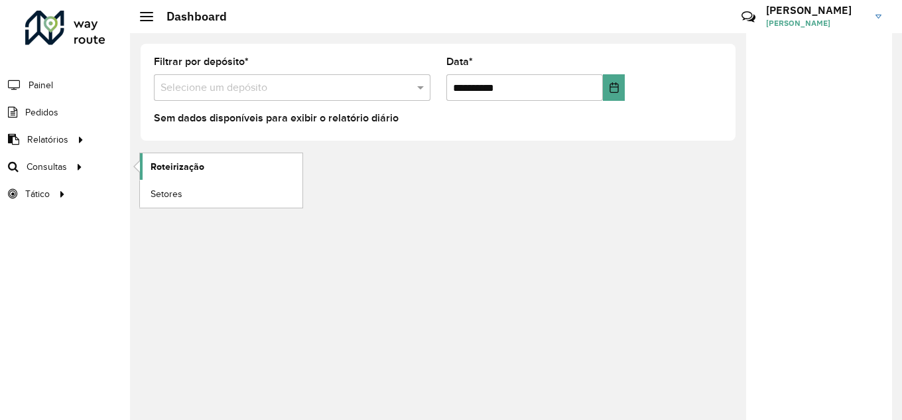
click at [192, 170] on span "Roteirização" at bounding box center [178, 167] width 54 height 14
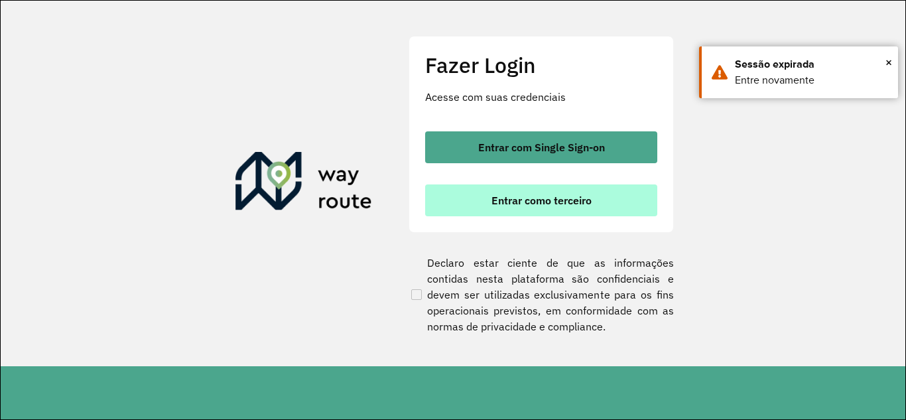
click at [468, 196] on button "Entrar como terceiro" at bounding box center [541, 200] width 232 height 32
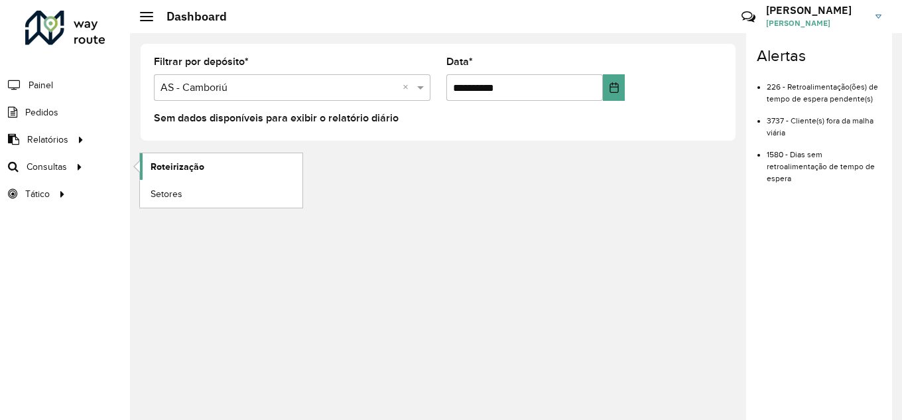
click at [182, 162] on span "Roteirização" at bounding box center [178, 167] width 54 height 14
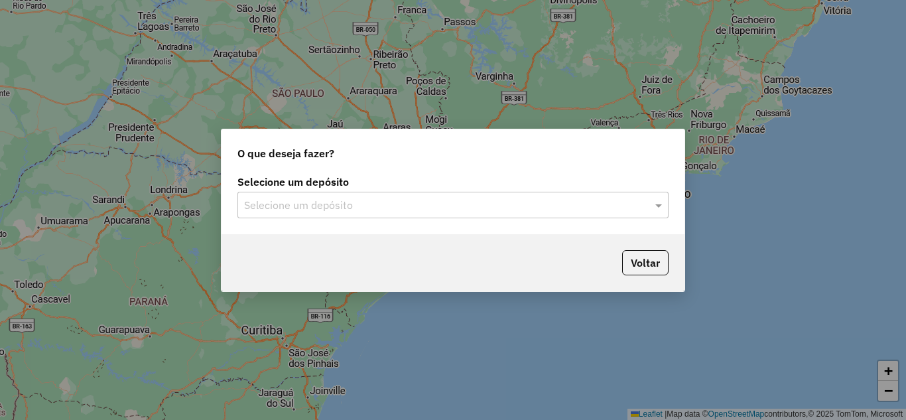
click at [287, 218] on div "Selecione um depósito" at bounding box center [452, 205] width 431 height 27
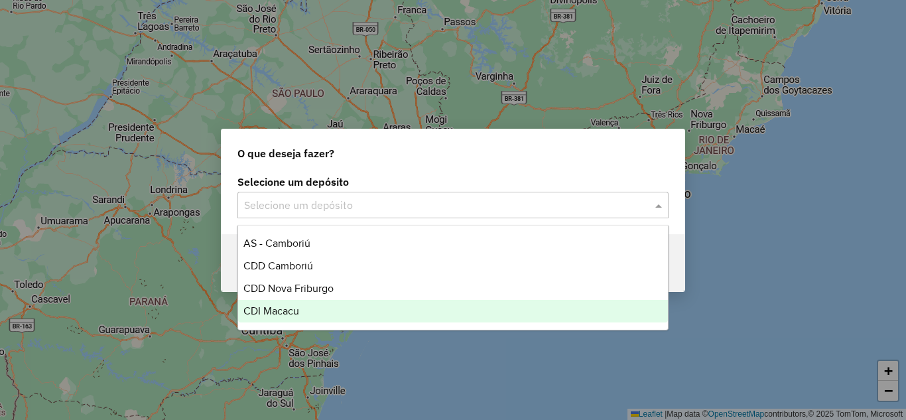
click at [271, 314] on span "CDI Macacu" at bounding box center [271, 310] width 56 height 11
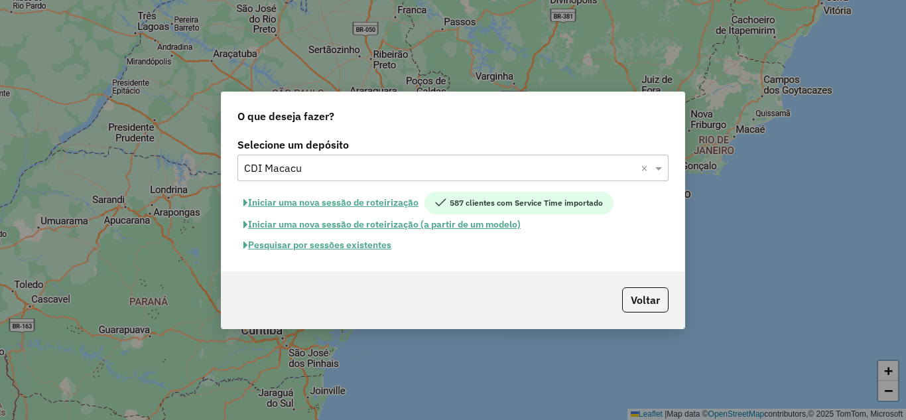
click at [316, 247] on button "Pesquisar por sessões existentes" at bounding box center [317, 245] width 160 height 21
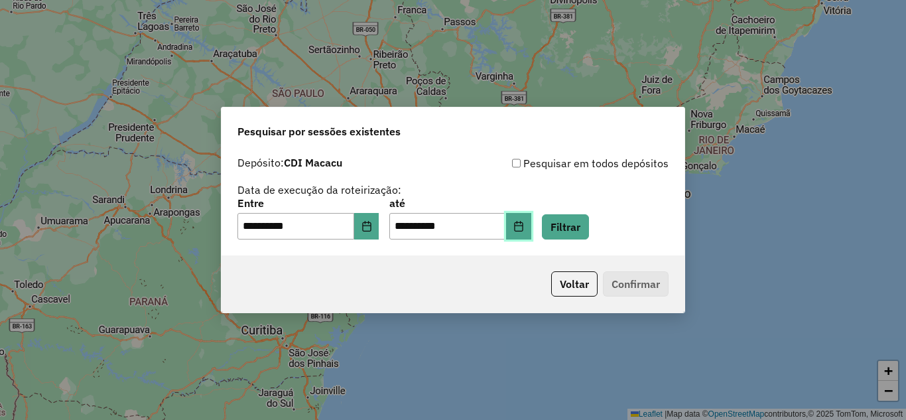
click at [527, 222] on button "Choose Date" at bounding box center [518, 226] width 25 height 27
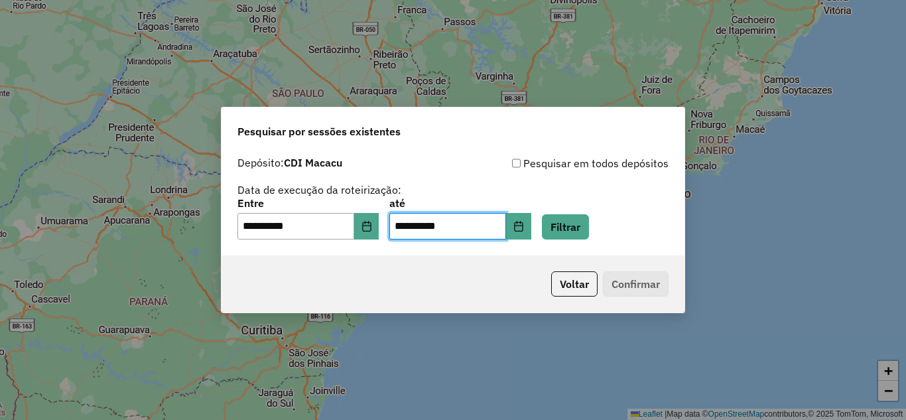
click at [348, 282] on div "Voltar Confirmar" at bounding box center [453, 283] width 463 height 57
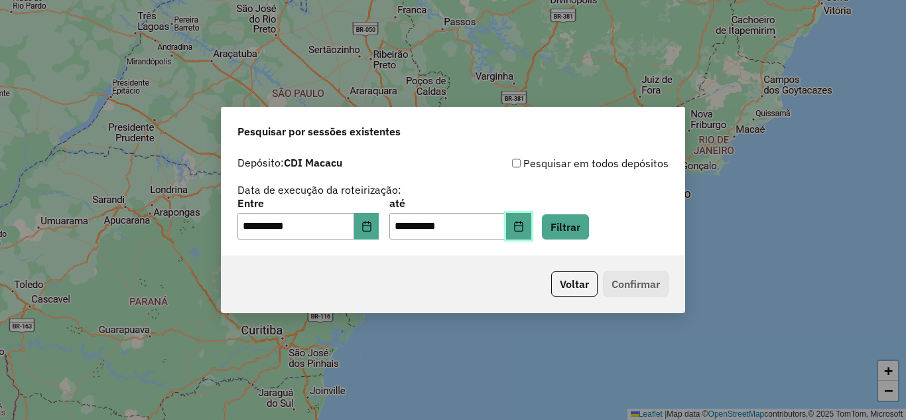
click at [523, 222] on icon "Choose Date" at bounding box center [518, 226] width 9 height 11
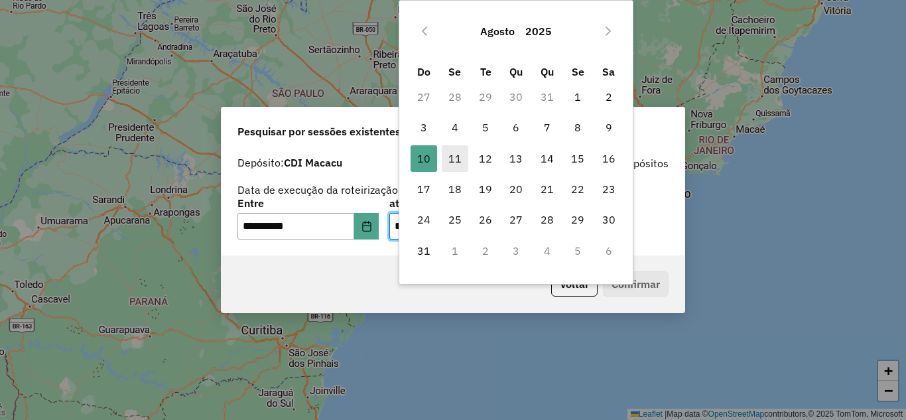
click at [454, 149] on span "11" at bounding box center [455, 158] width 27 height 27
type input "**********"
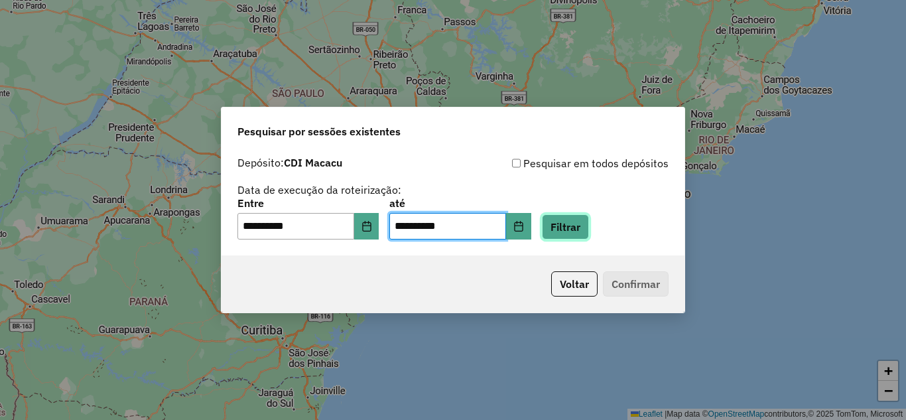
click at [589, 228] on button "Filtrar" at bounding box center [565, 226] width 47 height 25
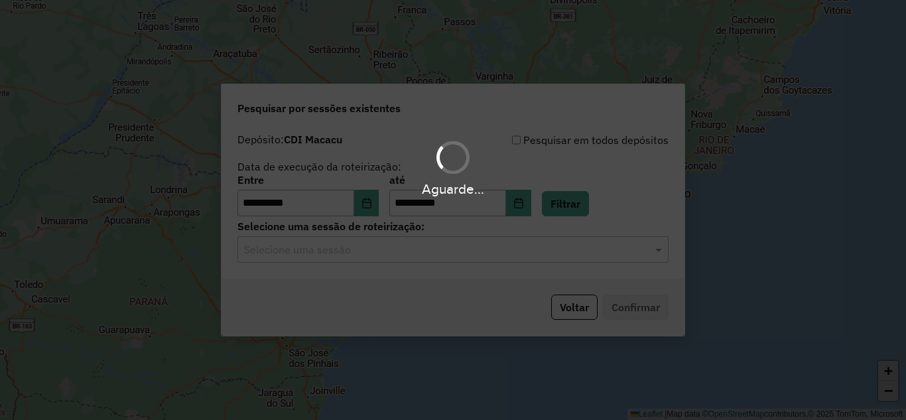
click at [417, 258] on hb-app "**********" at bounding box center [453, 210] width 906 height 420
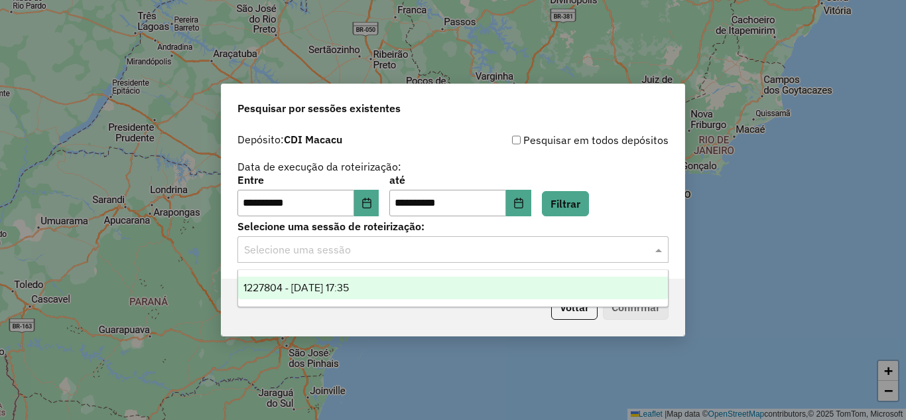
click at [395, 257] on input "text" at bounding box center [439, 250] width 391 height 16
click at [349, 288] on span "1227804 - 11/08/2025 17:35" at bounding box center [295, 287] width 105 height 11
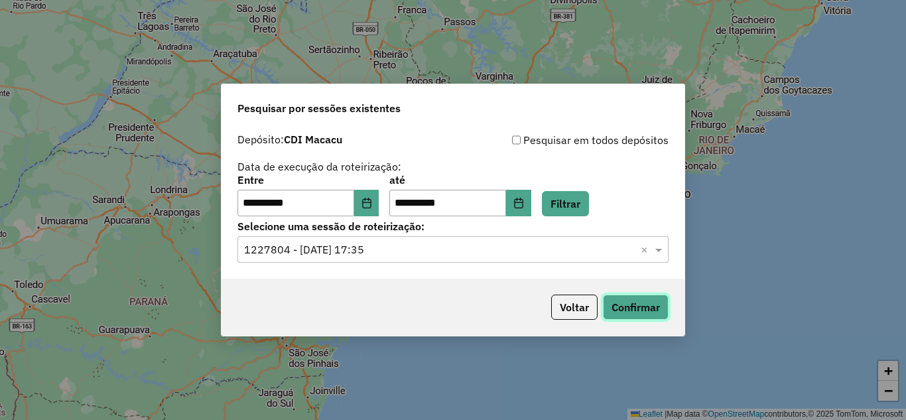
click at [637, 313] on button "Confirmar" at bounding box center [636, 307] width 66 height 25
click at [371, 196] on button "Choose Date" at bounding box center [366, 203] width 25 height 27
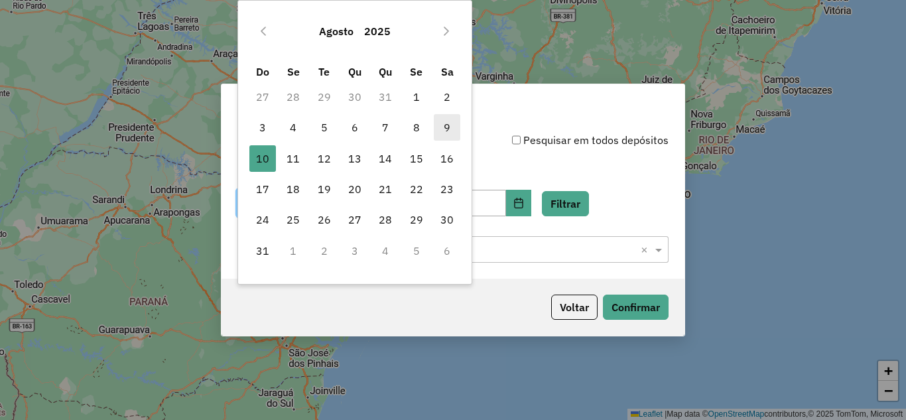
click at [444, 118] on span "9" at bounding box center [447, 127] width 27 height 27
type input "**********"
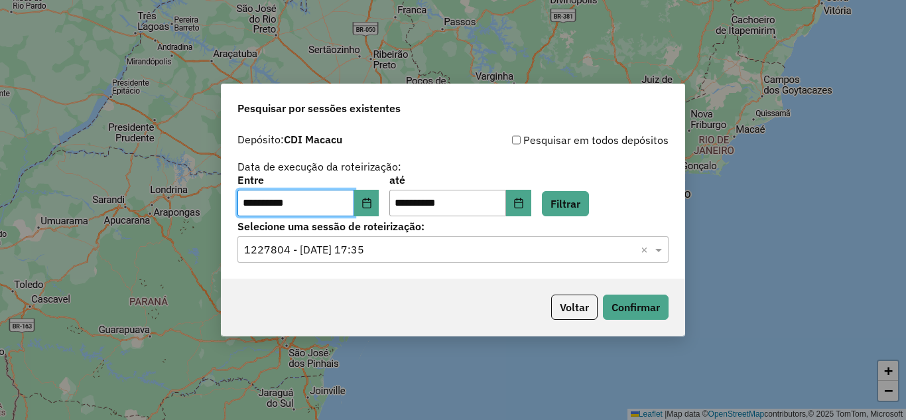
click at [454, 263] on div "**********" at bounding box center [453, 203] width 463 height 152
click at [432, 252] on input "text" at bounding box center [439, 250] width 391 height 16
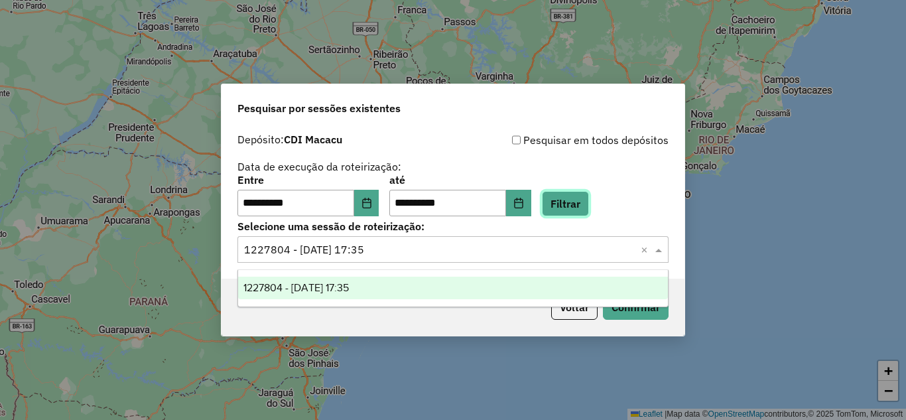
click at [576, 205] on button "Filtrar" at bounding box center [565, 203] width 47 height 25
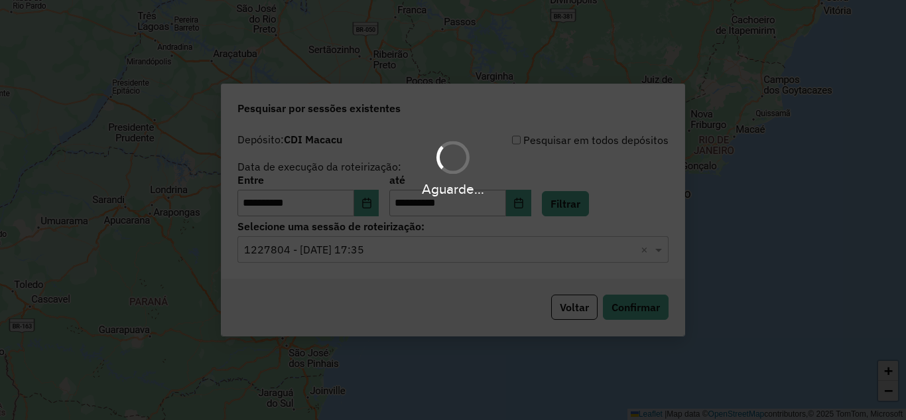
click at [426, 250] on hb-app "**********" at bounding box center [453, 210] width 906 height 420
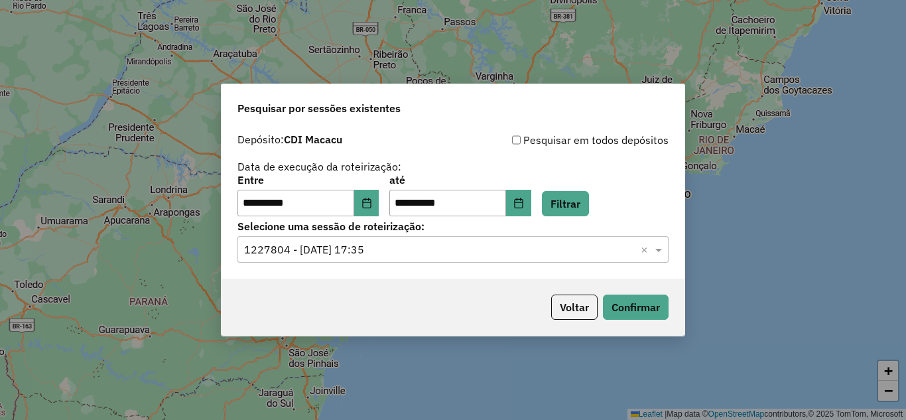
click at [421, 252] on input "text" at bounding box center [439, 250] width 391 height 16
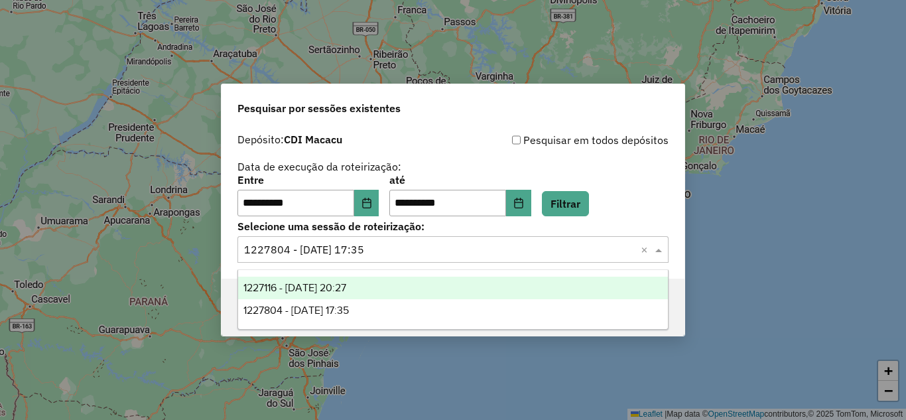
click at [332, 282] on span "1227116 - 09/08/2025 20:27" at bounding box center [294, 287] width 103 height 11
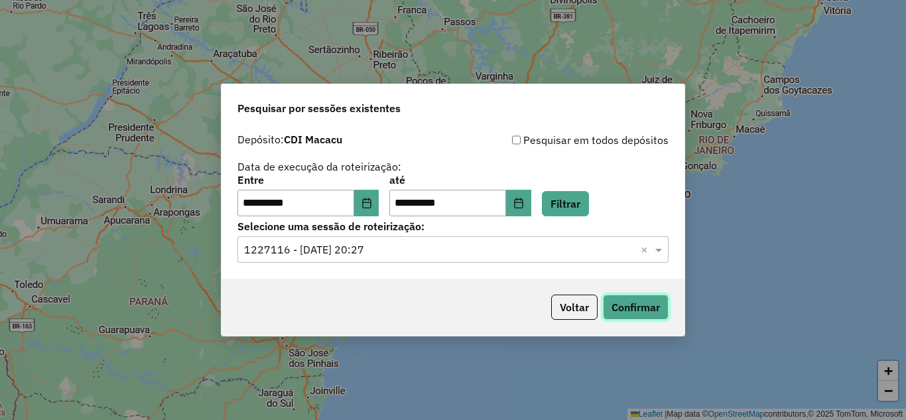
click at [659, 297] on button "Confirmar" at bounding box center [636, 307] width 66 height 25
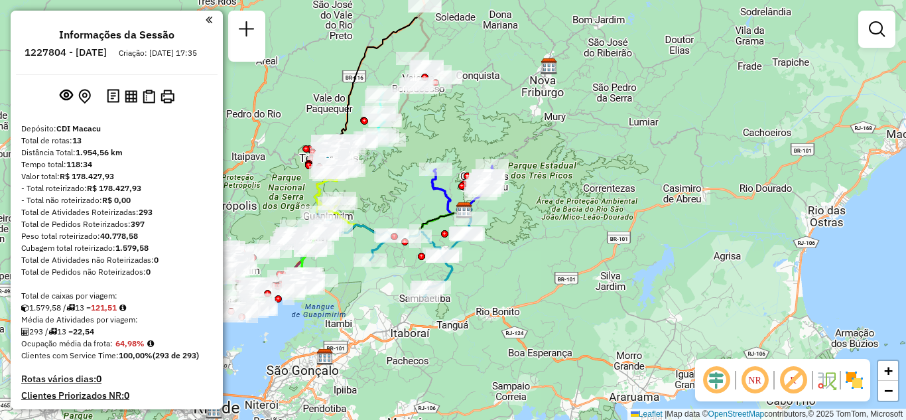
drag, startPoint x: 398, startPoint y: 190, endPoint x: 437, endPoint y: 192, distance: 39.2
click at [435, 193] on div "Janela de atendimento Grade de atendimento Capacidade Transportadoras Veículos …" at bounding box center [453, 210] width 906 height 420
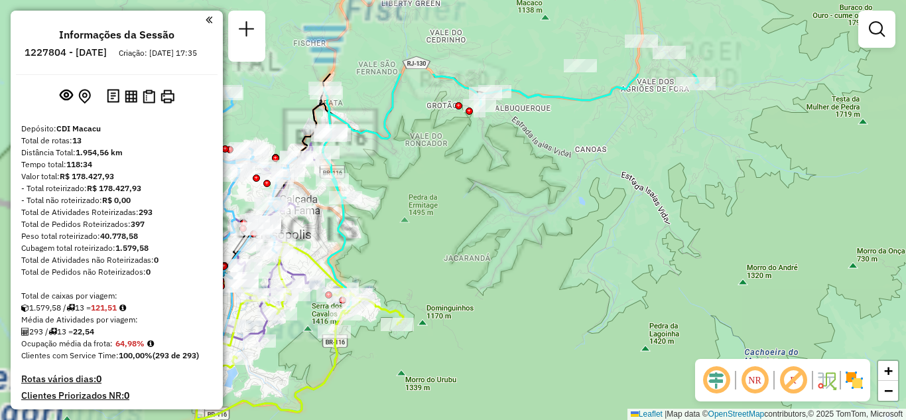
drag, startPoint x: 381, startPoint y: 136, endPoint x: 483, endPoint y: 300, distance: 193.3
click at [483, 300] on div "Janela de atendimento Grade de atendimento Capacidade Transportadoras Veículos …" at bounding box center [453, 210] width 906 height 420
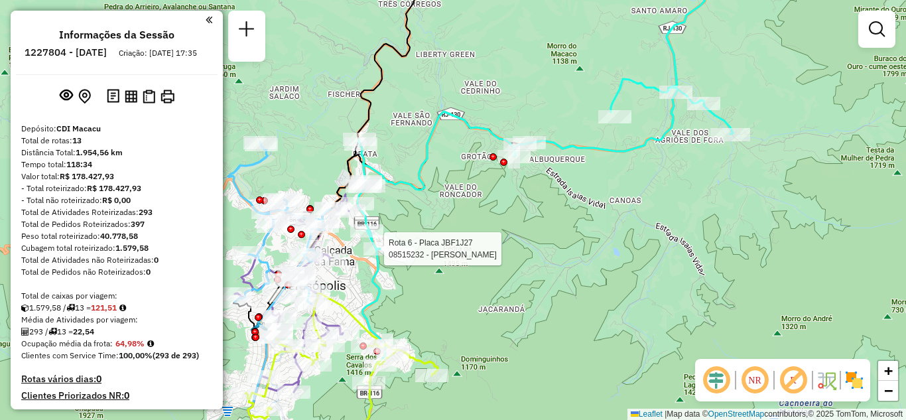
select select "**********"
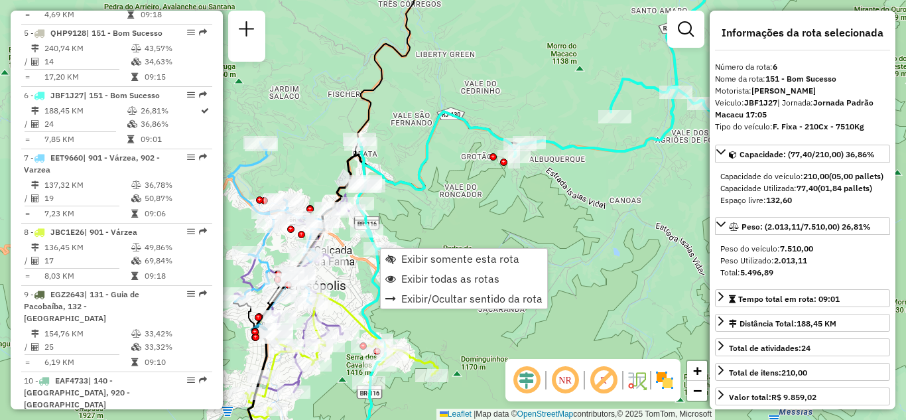
scroll to position [882, 0]
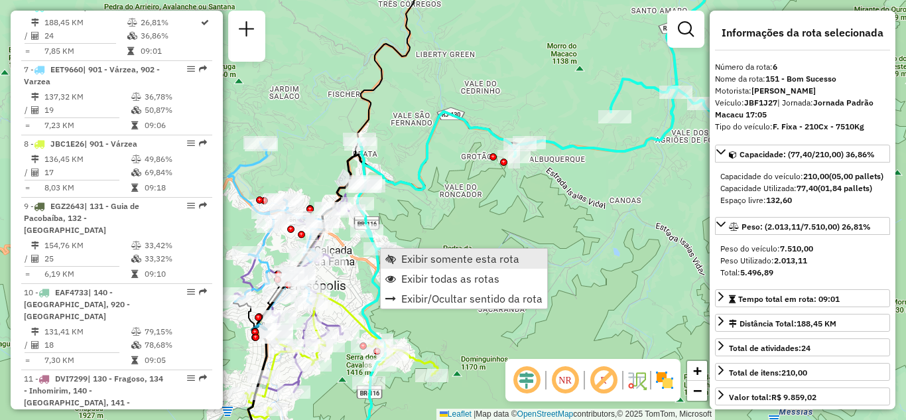
click at [413, 253] on span "Exibir somente esta rota" at bounding box center [460, 258] width 118 height 11
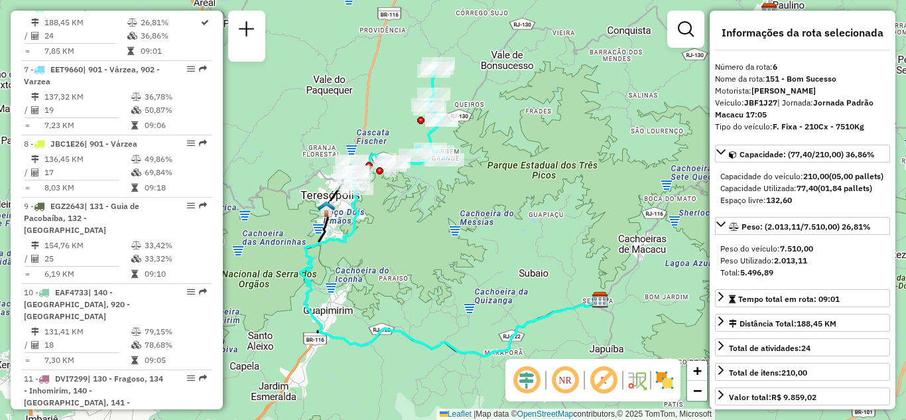
drag, startPoint x: 402, startPoint y: 216, endPoint x: 436, endPoint y: 275, distance: 67.8
click at [436, 275] on div "Janela de atendimento Grade de atendimento Capacidade Transportadoras Veículos …" at bounding box center [453, 210] width 906 height 420
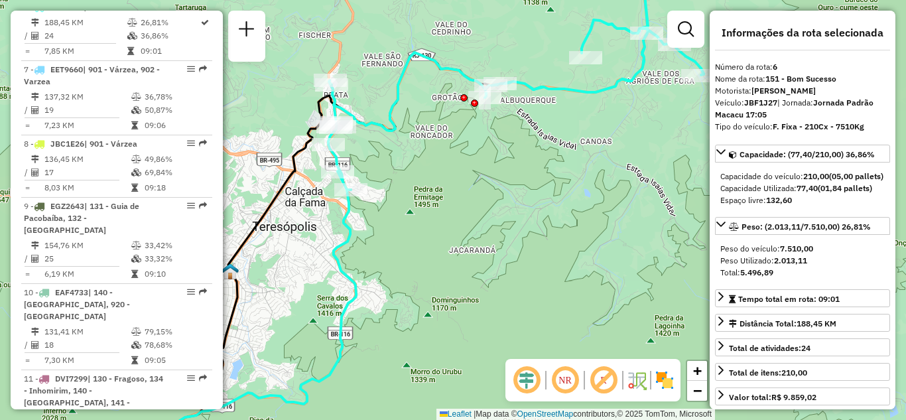
drag, startPoint x: 411, startPoint y: 224, endPoint x: 450, endPoint y: 260, distance: 53.5
click at [451, 260] on div "Janela de atendimento Grade de atendimento Capacidade Transportadoras Veículos …" at bounding box center [453, 210] width 906 height 420
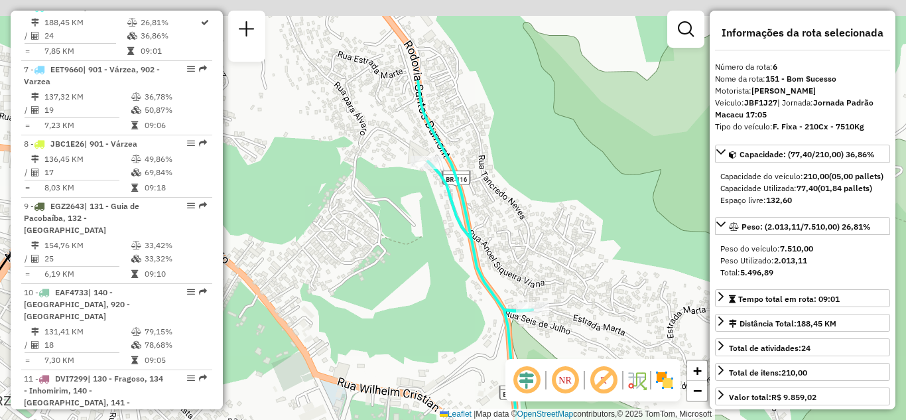
drag, startPoint x: 399, startPoint y: 156, endPoint x: 469, endPoint y: 279, distance: 141.7
click at [469, 279] on div "Janela de atendimento Grade de atendimento Capacidade Transportadoras Veículos …" at bounding box center [453, 210] width 906 height 420
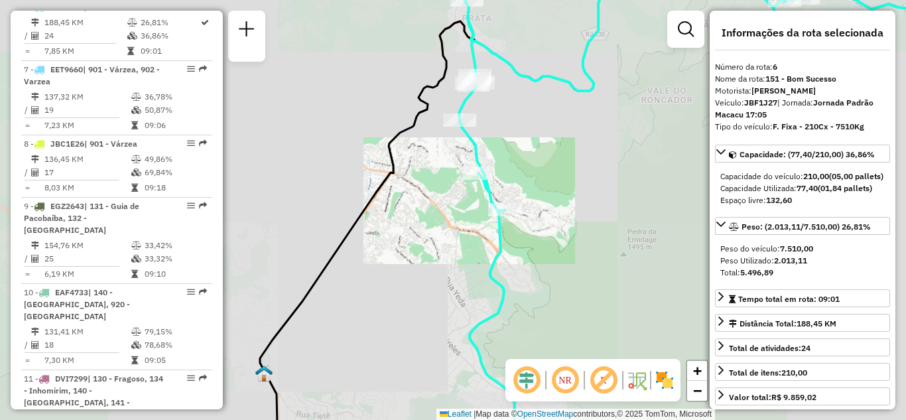
drag, startPoint x: 511, startPoint y: 238, endPoint x: 511, endPoint y: 257, distance: 18.6
click at [511, 257] on div "Janela de atendimento Grade de atendimento Capacidade Transportadoras Veículos …" at bounding box center [453, 210] width 906 height 420
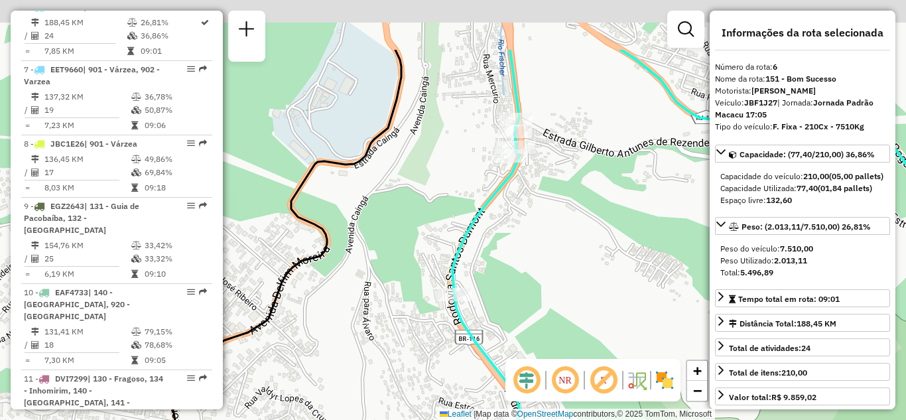
drag, startPoint x: 513, startPoint y: 256, endPoint x: 495, endPoint y: 344, distance: 89.9
click at [495, 344] on div "Janela de atendimento Grade de atendimento Capacidade Transportadoras Veículos …" at bounding box center [453, 210] width 906 height 420
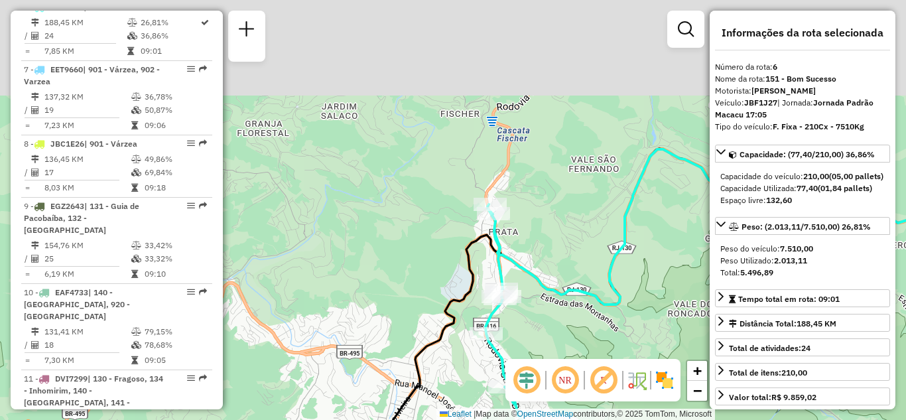
drag, startPoint x: 532, startPoint y: 291, endPoint x: 509, endPoint y: 400, distance: 111.9
click at [511, 419] on html "Aguarde... Pop-up bloqueado! Seu navegador bloqueou automáticamente a abertura …" at bounding box center [453, 210] width 906 height 420
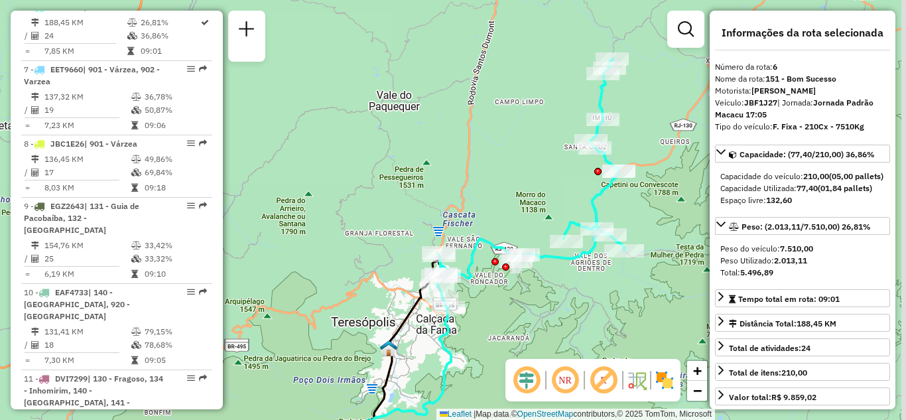
drag, startPoint x: 511, startPoint y: 219, endPoint x: 430, endPoint y: 235, distance: 83.1
click at [430, 233] on div "Janela de atendimento Grade de atendimento Capacidade Transportadoras Veículos …" at bounding box center [453, 210] width 906 height 420
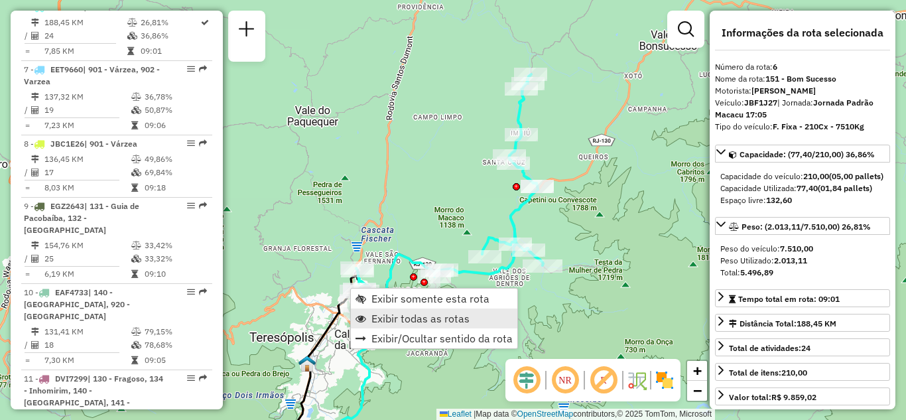
click at [394, 310] on link "Exibir todas as rotas" at bounding box center [434, 318] width 166 height 20
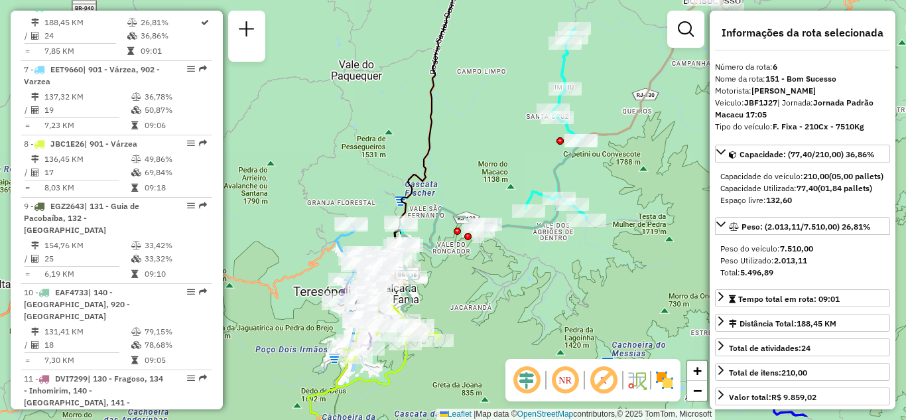
drag, startPoint x: 421, startPoint y: 329, endPoint x: 486, endPoint y: 220, distance: 126.7
click at [490, 221] on div "Janela de atendimento Grade de atendimento Capacidade Transportadoras Veículos …" at bounding box center [453, 210] width 906 height 420
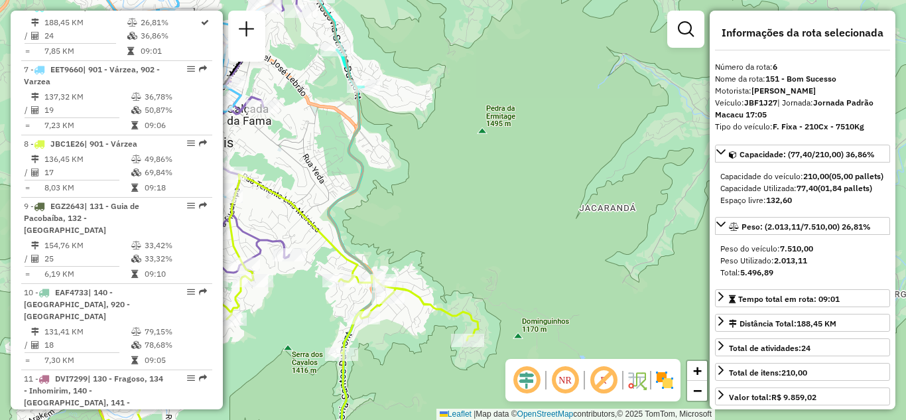
drag, startPoint x: 344, startPoint y: 205, endPoint x: 594, endPoint y: 135, distance: 259.8
click at [452, 135] on icon at bounding box center [382, 210] width 139 height 504
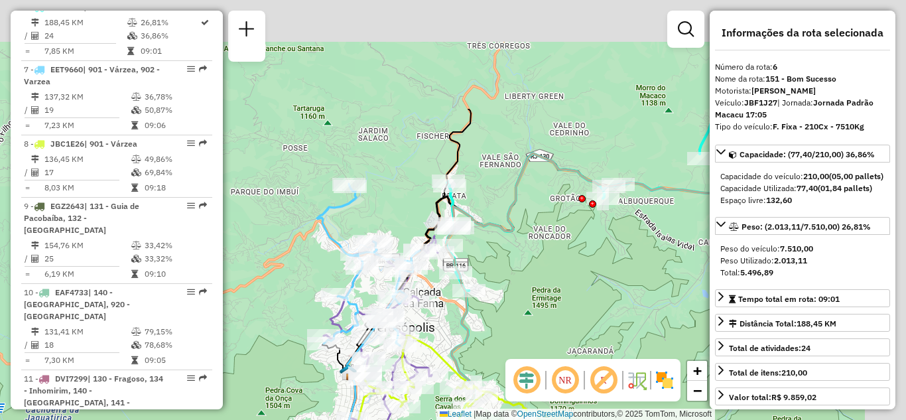
drag, startPoint x: 538, startPoint y: 282, endPoint x: 397, endPoint y: 350, distance: 156.1
click at [395, 373] on div "Janela de atendimento Grade de atendimento Capacidade Transportadoras Veículos …" at bounding box center [453, 210] width 906 height 420
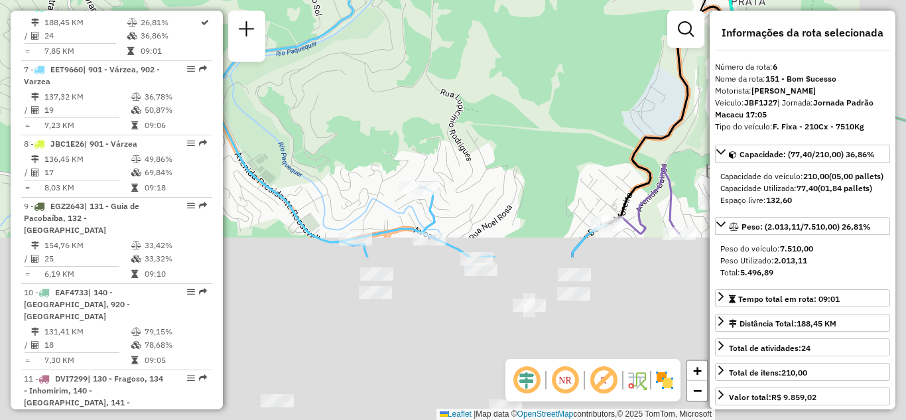
drag, startPoint x: 352, startPoint y: 298, endPoint x: 266, endPoint y: 86, distance: 229.1
click at [266, 86] on div "Janela de atendimento Grade de atendimento Capacidade Transportadoras Veículos …" at bounding box center [453, 210] width 906 height 420
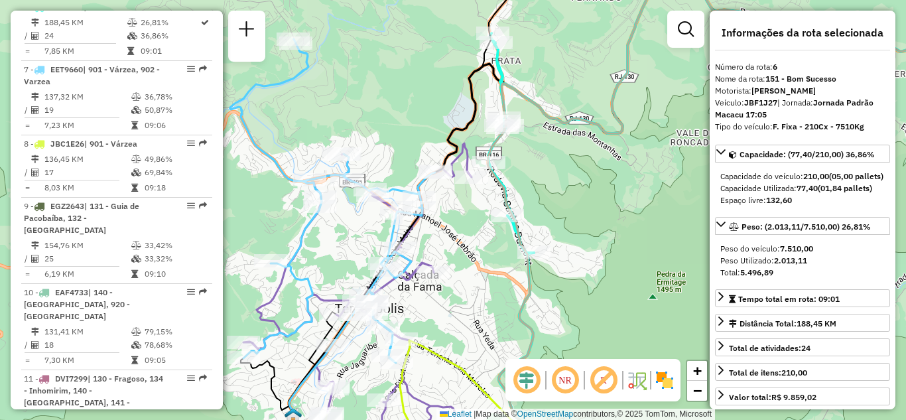
drag, startPoint x: 306, startPoint y: 119, endPoint x: 317, endPoint y: 179, distance: 60.8
click at [317, 179] on div "Janela de atendimento Grade de atendimento Capacidade Transportadoras Veículos …" at bounding box center [453, 210] width 906 height 420
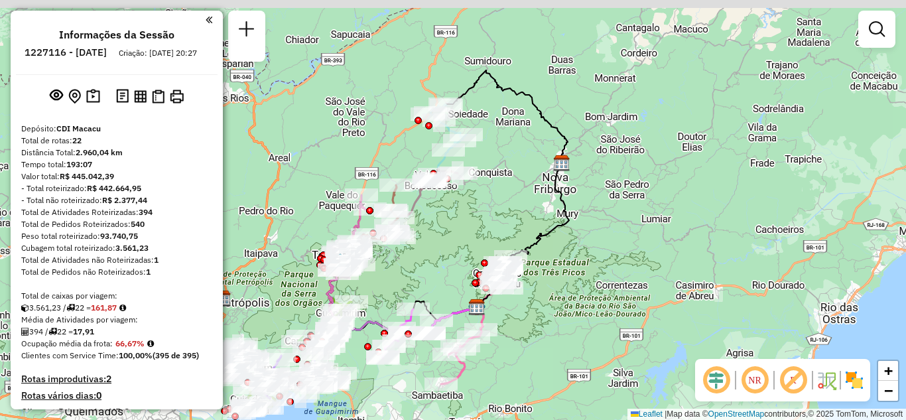
drag, startPoint x: 432, startPoint y: 137, endPoint x: 457, endPoint y: 239, distance: 105.2
click at [457, 239] on div "Janela de atendimento Grade de atendimento Capacidade Transportadoras Veículos …" at bounding box center [453, 210] width 906 height 420
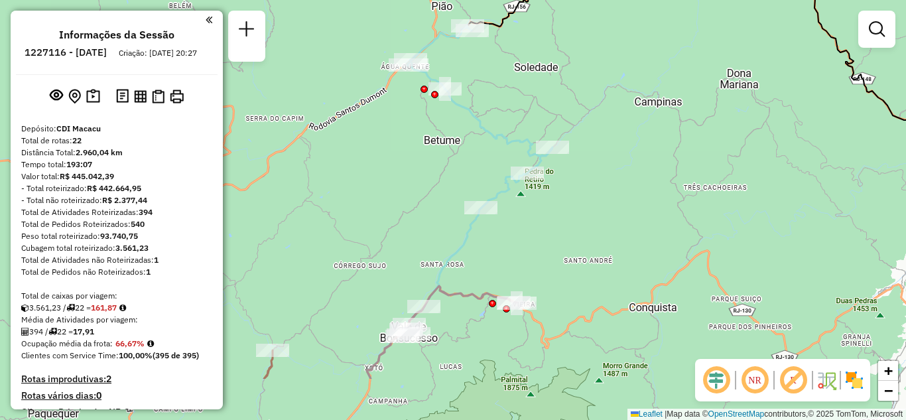
drag, startPoint x: 491, startPoint y: 242, endPoint x: 501, endPoint y: 117, distance: 125.2
click at [501, 118] on div "Janela de atendimento Grade de atendimento Capacidade Transportadoras Veículos …" at bounding box center [453, 210] width 906 height 420
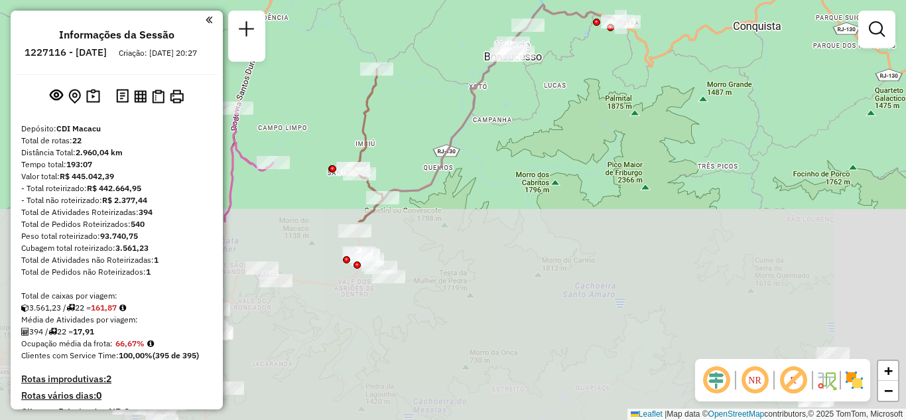
drag, startPoint x: 462, startPoint y: 213, endPoint x: 569, endPoint y: -44, distance: 278.3
click at [569, 0] on html "Aguarde... Pop-up bloqueado! Seu navegador bloqueou automáticamente a abertura …" at bounding box center [453, 210] width 906 height 420
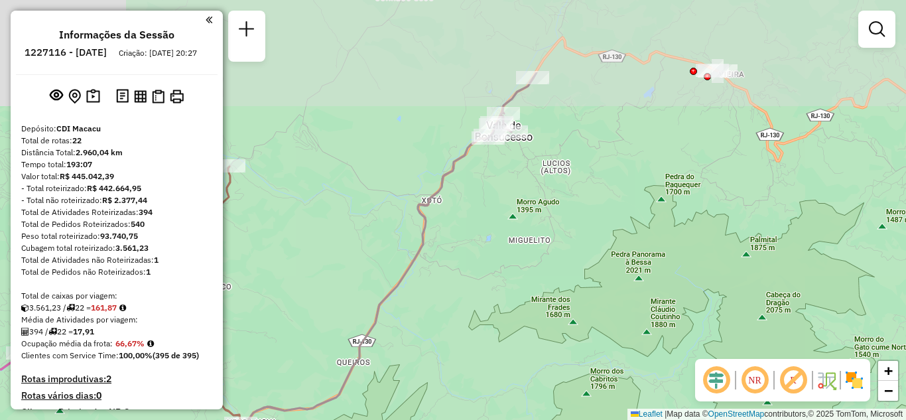
drag, startPoint x: 513, startPoint y: 70, endPoint x: 494, endPoint y: 198, distance: 128.9
click at [494, 203] on div "Janela de atendimento Grade de atendimento Capacidade Transportadoras Veículos …" at bounding box center [453, 210] width 906 height 420
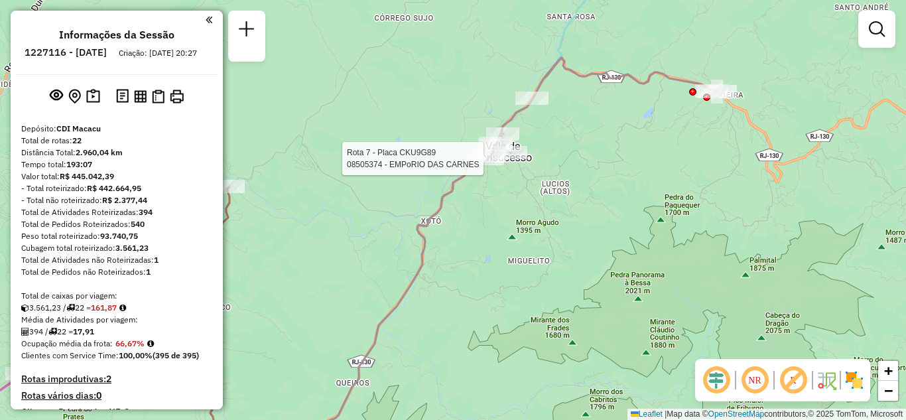
select select "**********"
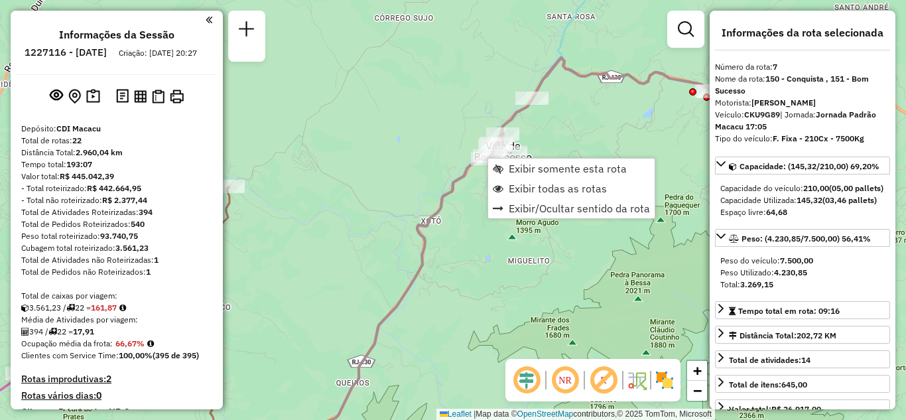
scroll to position [961, 0]
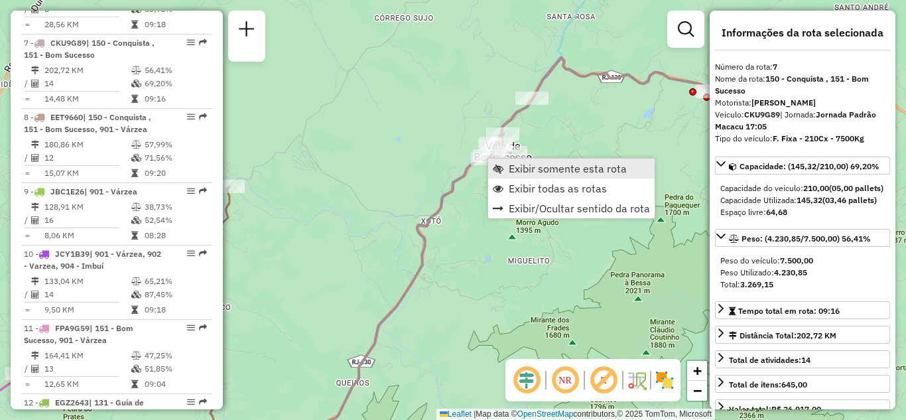
click at [512, 172] on span "Exibir somente esta rota" at bounding box center [568, 168] width 118 height 11
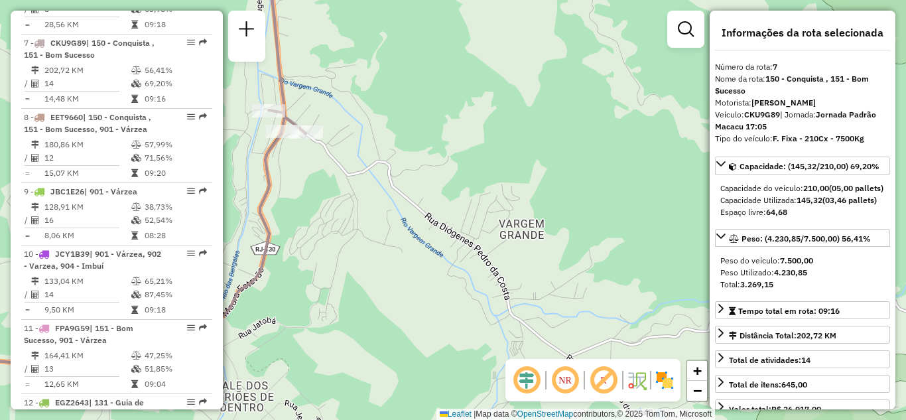
drag, startPoint x: 360, startPoint y: 117, endPoint x: 362, endPoint y: 133, distance: 16.0
click at [362, 123] on div "Janela de atendimento Grade de atendimento Capacidade Transportadoras Veículos …" at bounding box center [453, 210] width 906 height 420
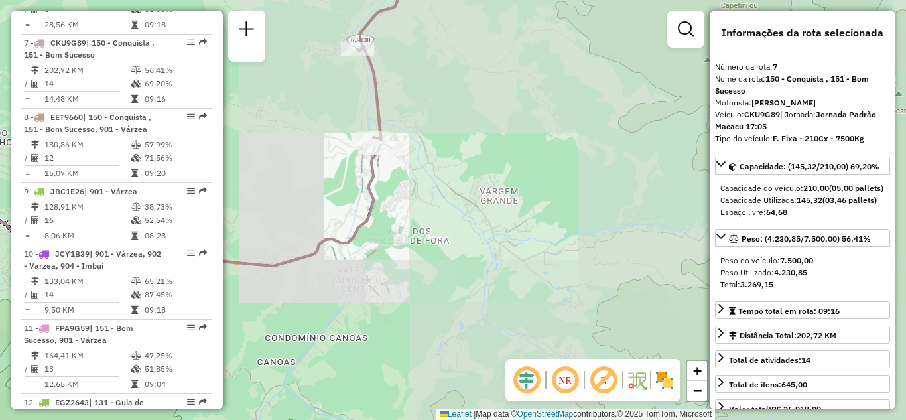
drag, startPoint x: 409, startPoint y: 111, endPoint x: 409, endPoint y: 263, distance: 152.6
click at [409, 263] on div "Janela de atendimento Grade de atendimento Capacidade Transportadoras Veículos …" at bounding box center [453, 210] width 906 height 420
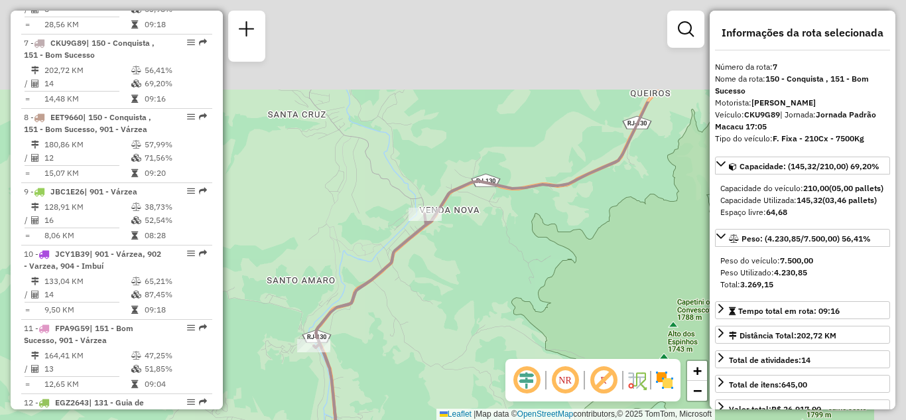
drag, startPoint x: 427, startPoint y: 273, endPoint x: 417, endPoint y: 305, distance: 34.2
click at [417, 305] on div "Janela de atendimento Grade de atendimento Capacidade Transportadoras Veículos …" at bounding box center [453, 210] width 906 height 420
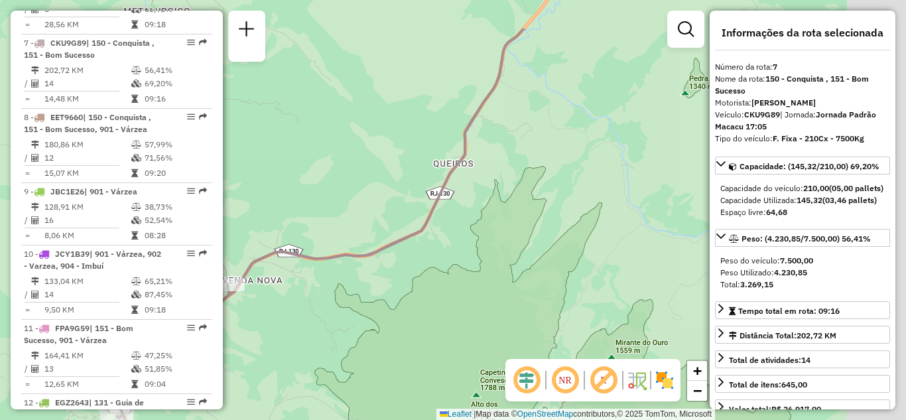
drag, startPoint x: 495, startPoint y: 249, endPoint x: 320, endPoint y: 283, distance: 178.5
click at [297, 319] on div "Janela de atendimento Grade de atendimento Capacidade Transportadoras Veículos …" at bounding box center [453, 210] width 906 height 420
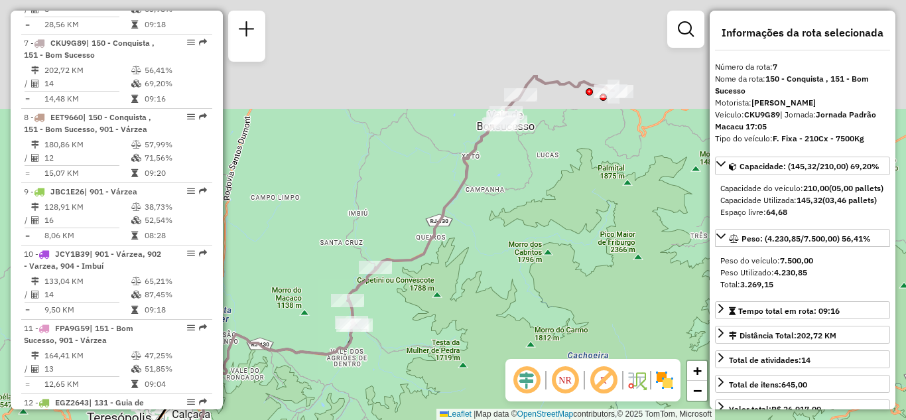
drag, startPoint x: 508, startPoint y: 187, endPoint x: 443, endPoint y: 293, distance: 124.5
click at [443, 293] on div "Janela de atendimento Grade de atendimento Capacidade Transportadoras Veículos …" at bounding box center [453, 210] width 906 height 420
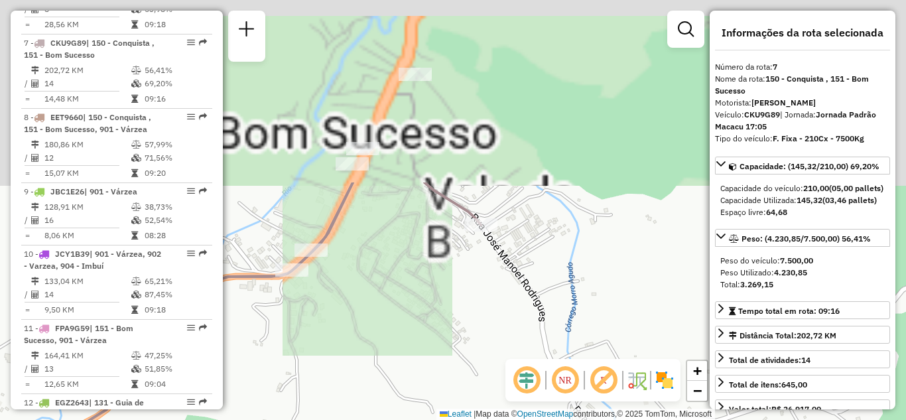
drag, startPoint x: 413, startPoint y: 241, endPoint x: 410, endPoint y: 340, distance: 98.9
click at [410, 340] on div "Janela de atendimento Grade de atendimento Capacidade Transportadoras Veículos …" at bounding box center [453, 210] width 906 height 420
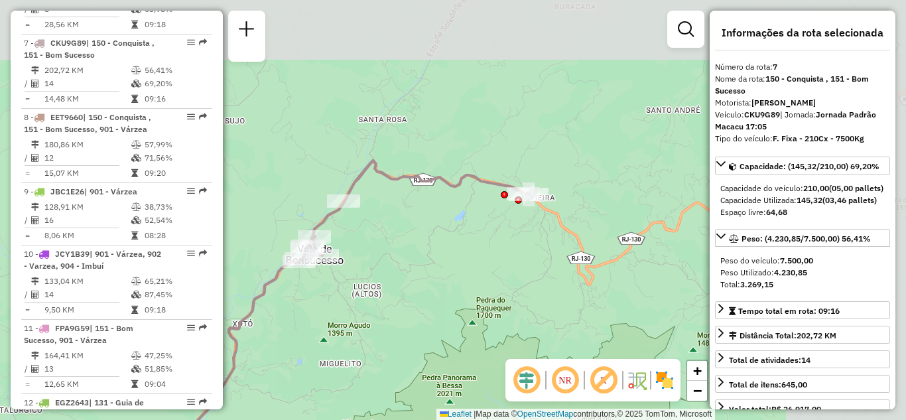
drag, startPoint x: 535, startPoint y: 155, endPoint x: 375, endPoint y: 228, distance: 175.7
click at [375, 228] on div "Janela de atendimento Grade de atendimento Capacidade Transportadoras Veículos …" at bounding box center [453, 210] width 906 height 420
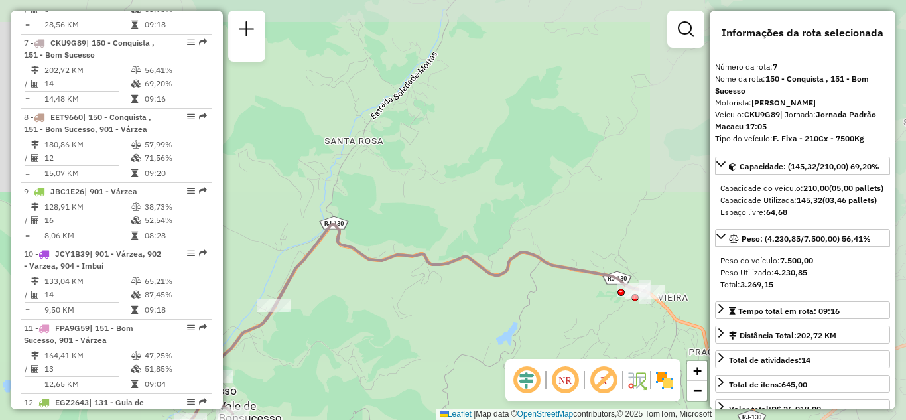
drag, startPoint x: 459, startPoint y: 305, endPoint x: 230, endPoint y: 241, distance: 237.7
click at [230, 241] on div "Janela de atendimento Grade de atendimento Capacidade Transportadoras Veículos …" at bounding box center [453, 210] width 906 height 420
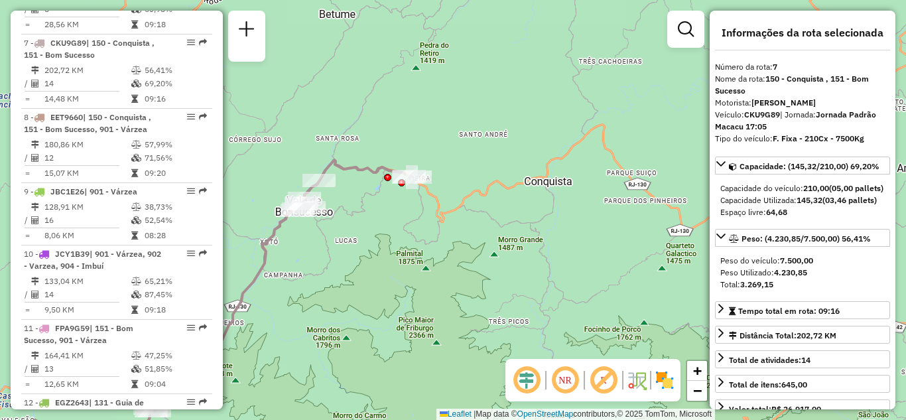
drag, startPoint x: 409, startPoint y: 247, endPoint x: 613, endPoint y: 0, distance: 320.4
click at [613, 0] on div "Janela de atendimento Grade de atendimento Capacidade Transportadoras Veículos …" at bounding box center [453, 210] width 906 height 420
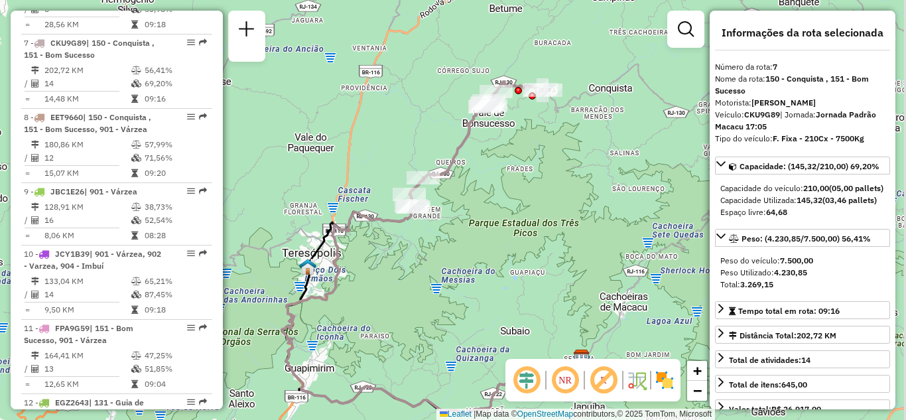
drag, startPoint x: 515, startPoint y: 98, endPoint x: 379, endPoint y: 255, distance: 208.3
click at [385, 253] on div "Janela de atendimento Grade de atendimento Capacidade Transportadoras Veículos …" at bounding box center [453, 210] width 906 height 420
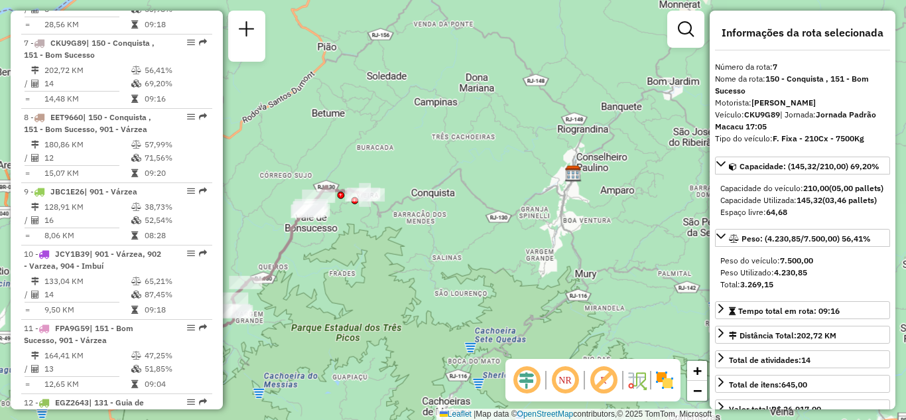
drag, startPoint x: 393, startPoint y: 251, endPoint x: 448, endPoint y: 195, distance: 79.3
click at [448, 195] on div "Janela de atendimento Grade de atendimento Capacidade Transportadoras Veículos …" at bounding box center [453, 210] width 906 height 420
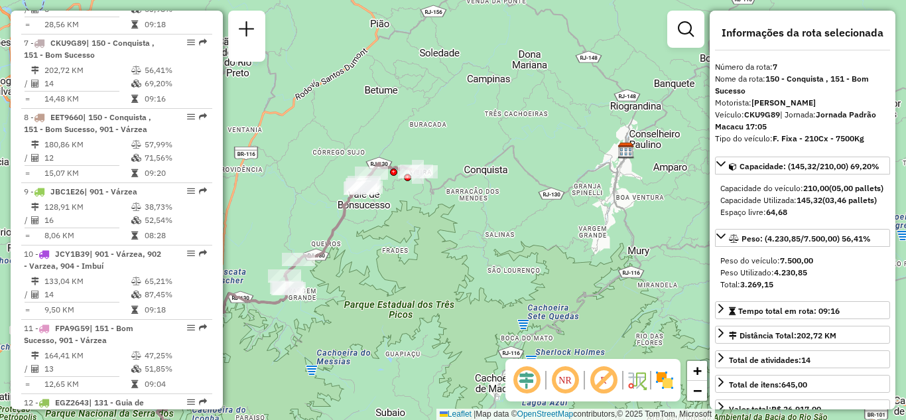
drag, startPoint x: 357, startPoint y: 251, endPoint x: 434, endPoint y: 210, distance: 86.9
click at [425, 222] on div "Janela de atendimento Grade de atendimento Capacidade Transportadoras Veículos …" at bounding box center [453, 210] width 906 height 420
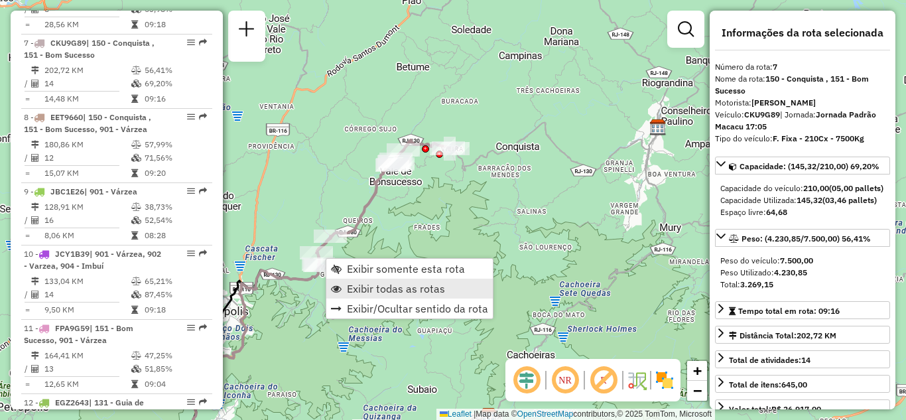
click at [366, 289] on span "Exibir todas as rotas" at bounding box center [396, 288] width 98 height 11
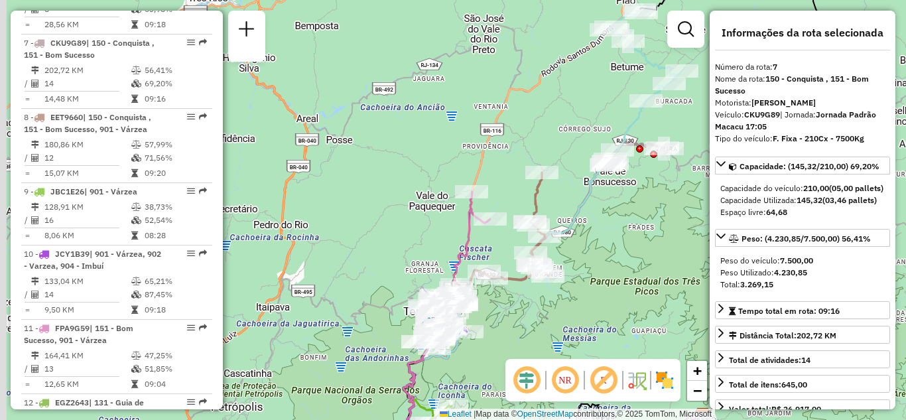
drag, startPoint x: 521, startPoint y: 235, endPoint x: 764, endPoint y: 163, distance: 253.9
click at [764, 163] on hb-router-mapa "Informações da Sessão 1227116 - 09/08/2025 Criação: 08/08/2025 20:27 Depósito: …" at bounding box center [453, 210] width 906 height 420
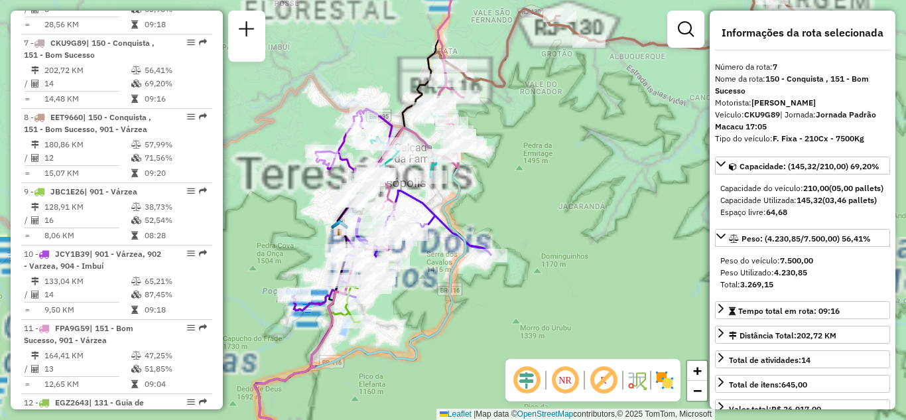
drag, startPoint x: 402, startPoint y: 316, endPoint x: 579, endPoint y: 169, distance: 229.9
click at [551, 174] on div "Rota 2 - Placa RTD5A46 08552491 - ANA PAULA DE LIMA SO Janela de atendimento Gr…" at bounding box center [453, 210] width 906 height 420
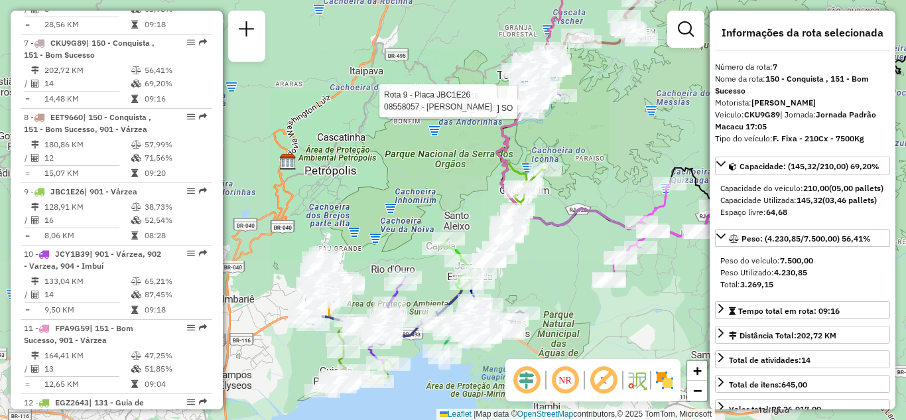
drag, startPoint x: 386, startPoint y: 277, endPoint x: 414, endPoint y: 145, distance: 135.6
click at [413, 139] on div "Rota 2 - Placa RTD5A46 08552491 - ANA PAULA DE LIMA SO Rota 9 - Placa JBC1E26 0…" at bounding box center [453, 210] width 906 height 420
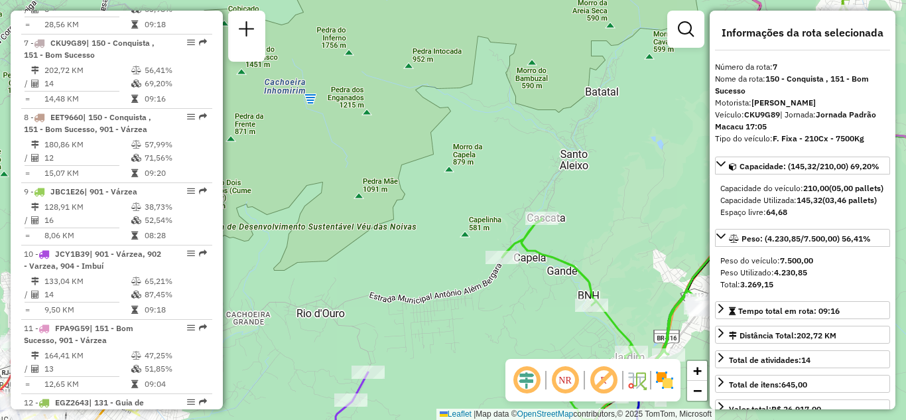
drag, startPoint x: 515, startPoint y: 209, endPoint x: 474, endPoint y: 199, distance: 42.3
click at [475, 199] on div "Rota 2 - Placa RTD5A46 08552491 - ANA PAULA DE LIMA SO Rota 9 - Placa JBC1E26 0…" at bounding box center [453, 210] width 906 height 420
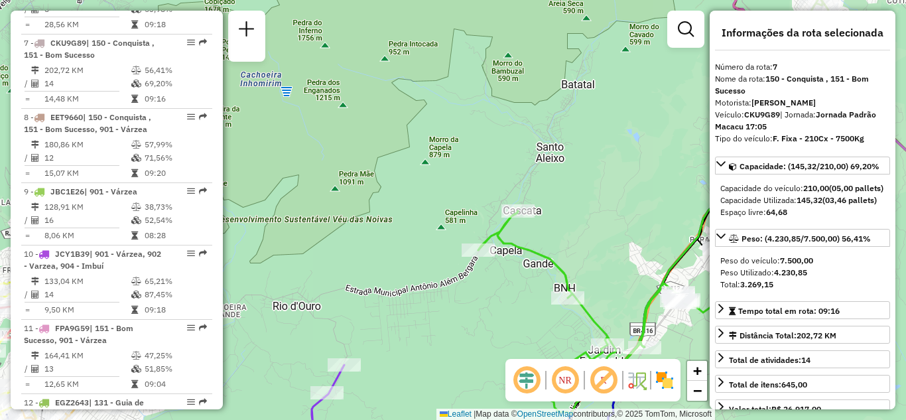
drag, startPoint x: 521, startPoint y: 300, endPoint x: 456, endPoint y: 141, distance: 172.6
click at [456, 141] on div "Rota 2 - Placa RTD5A46 08552491 - ANA PAULA DE LIMA SO Rota 9 - Placa JBC1E26 0…" at bounding box center [453, 210] width 906 height 420
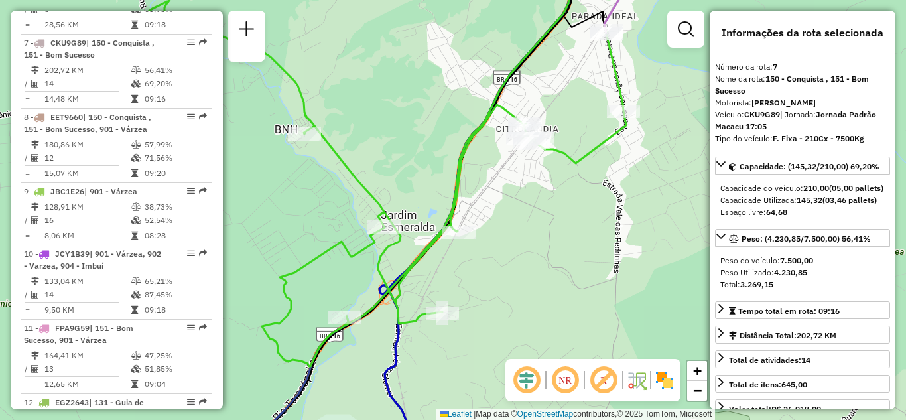
drag, startPoint x: 581, startPoint y: 309, endPoint x: 589, endPoint y: 310, distance: 8.1
click at [589, 310] on div "Rota 2 - Placa RTD5A46 08552491 - ANA PAULA DE LIMA SO Rota 9 - Placa JBC1E26 0…" at bounding box center [453, 210] width 906 height 420
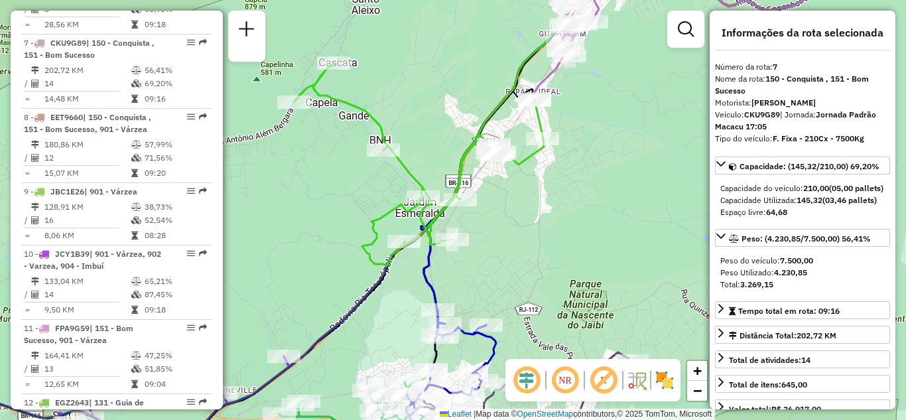
drag, startPoint x: 413, startPoint y: 133, endPoint x: 450, endPoint y: 182, distance: 61.6
click at [450, 182] on div "Rota 2 - Placa RTD5A46 08552491 - ANA PAULA DE LIMA SO Rota 9 - Placa JBC1E26 0…" at bounding box center [453, 210] width 906 height 420
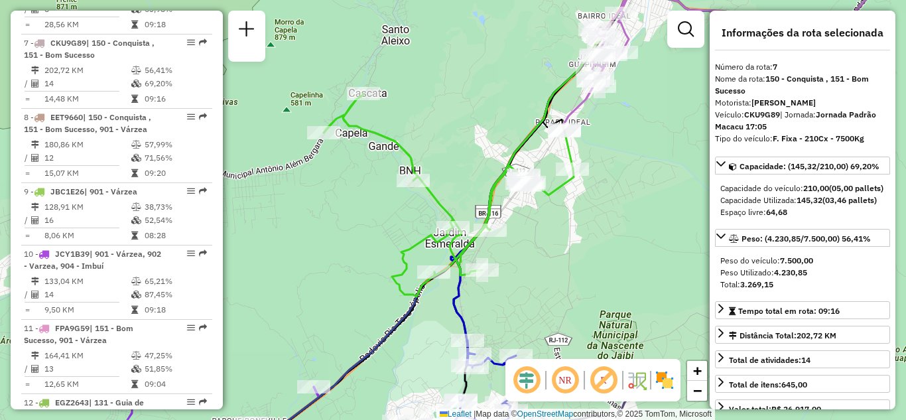
drag, startPoint x: 429, startPoint y: 146, endPoint x: 423, endPoint y: 132, distance: 15.4
click at [423, 133] on div "Rota 2 - Placa RTD5A46 08552491 - ANA PAULA DE LIMA SO Rota 9 - Placa JBC1E26 0…" at bounding box center [453, 210] width 906 height 420
